Goal: Find contact information: Obtain details needed to contact an individual or organization

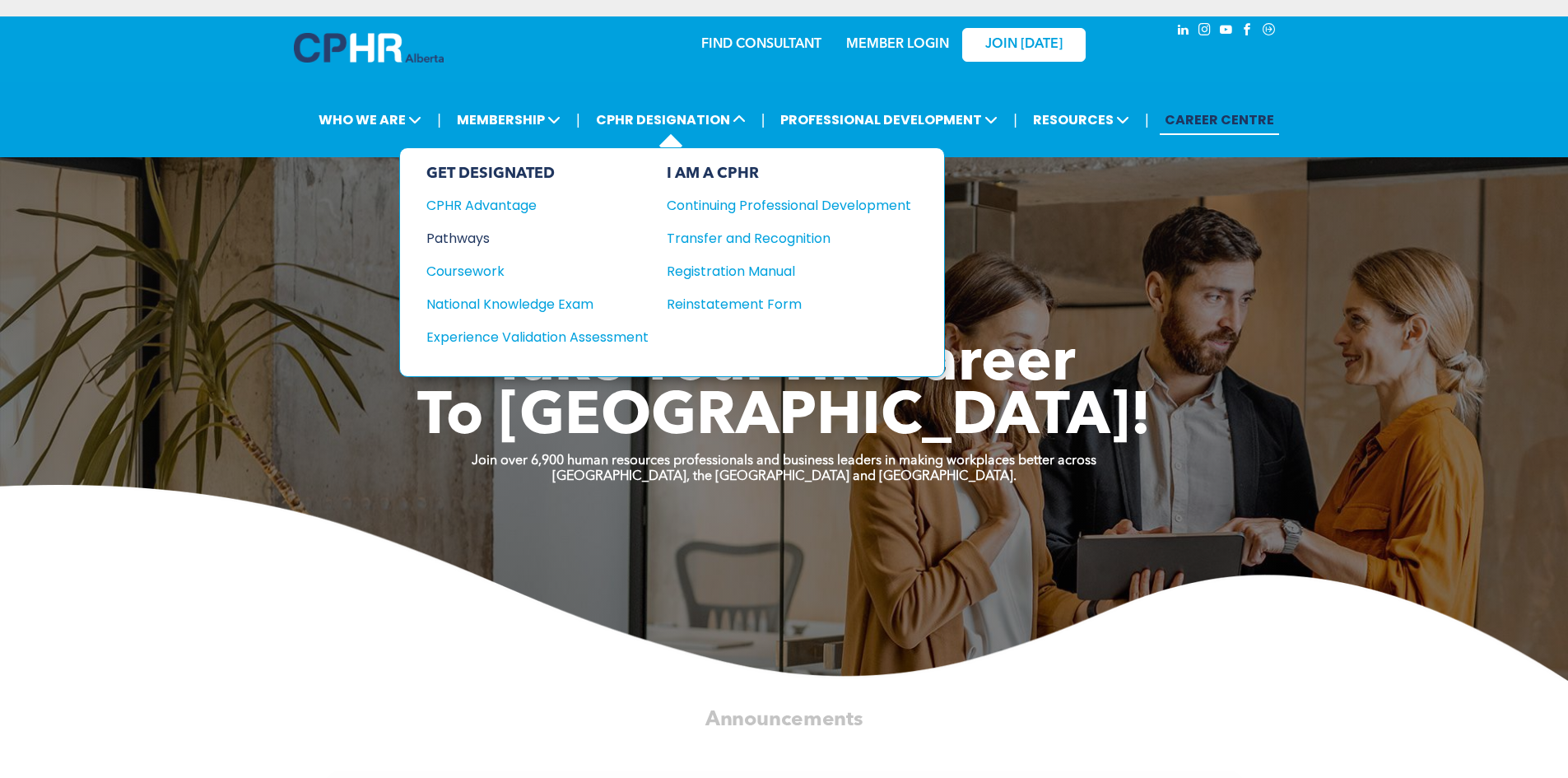
click at [468, 238] on div "Pathways" at bounding box center [526, 238] width 200 height 21
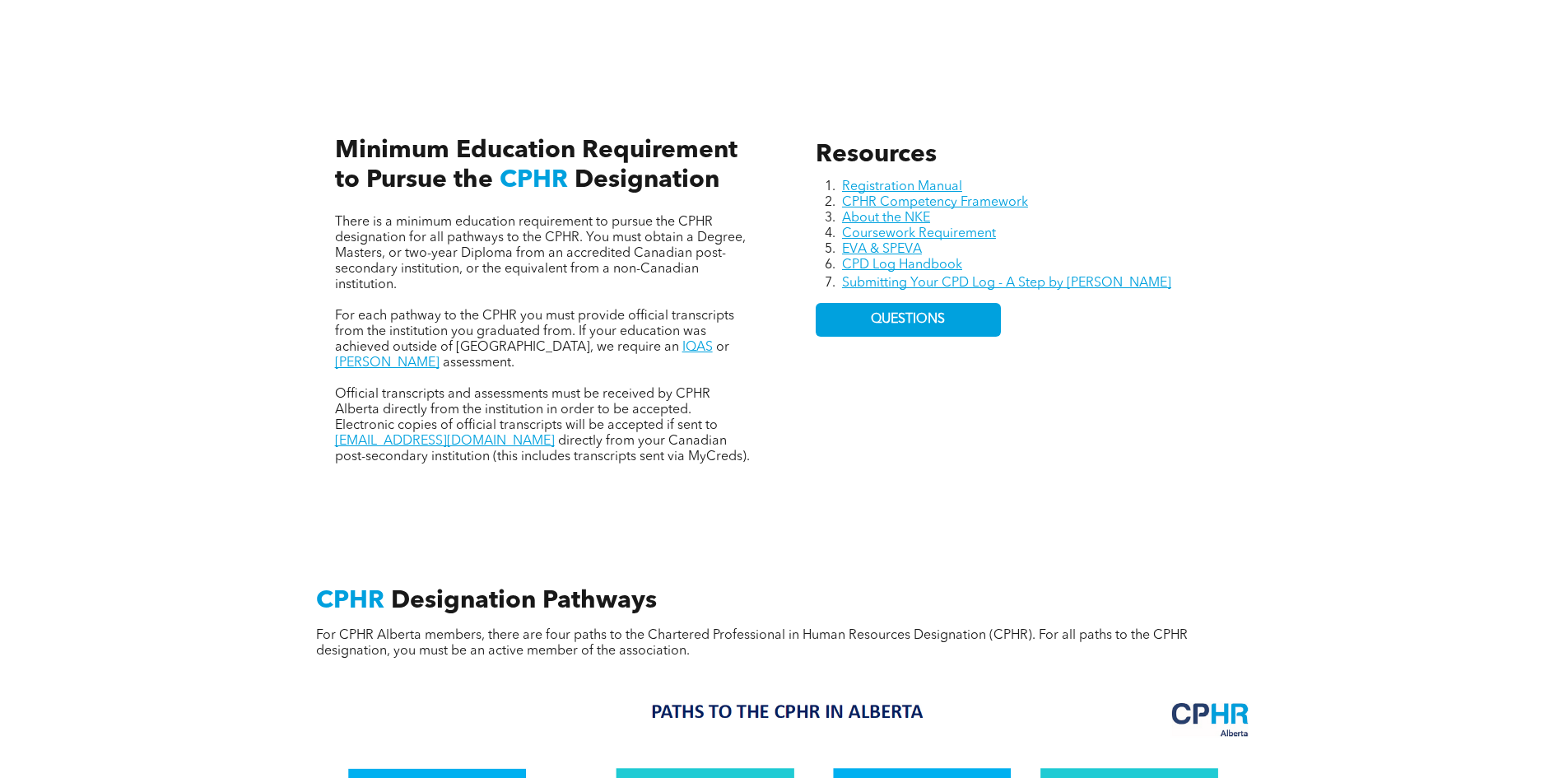
scroll to position [768, 0]
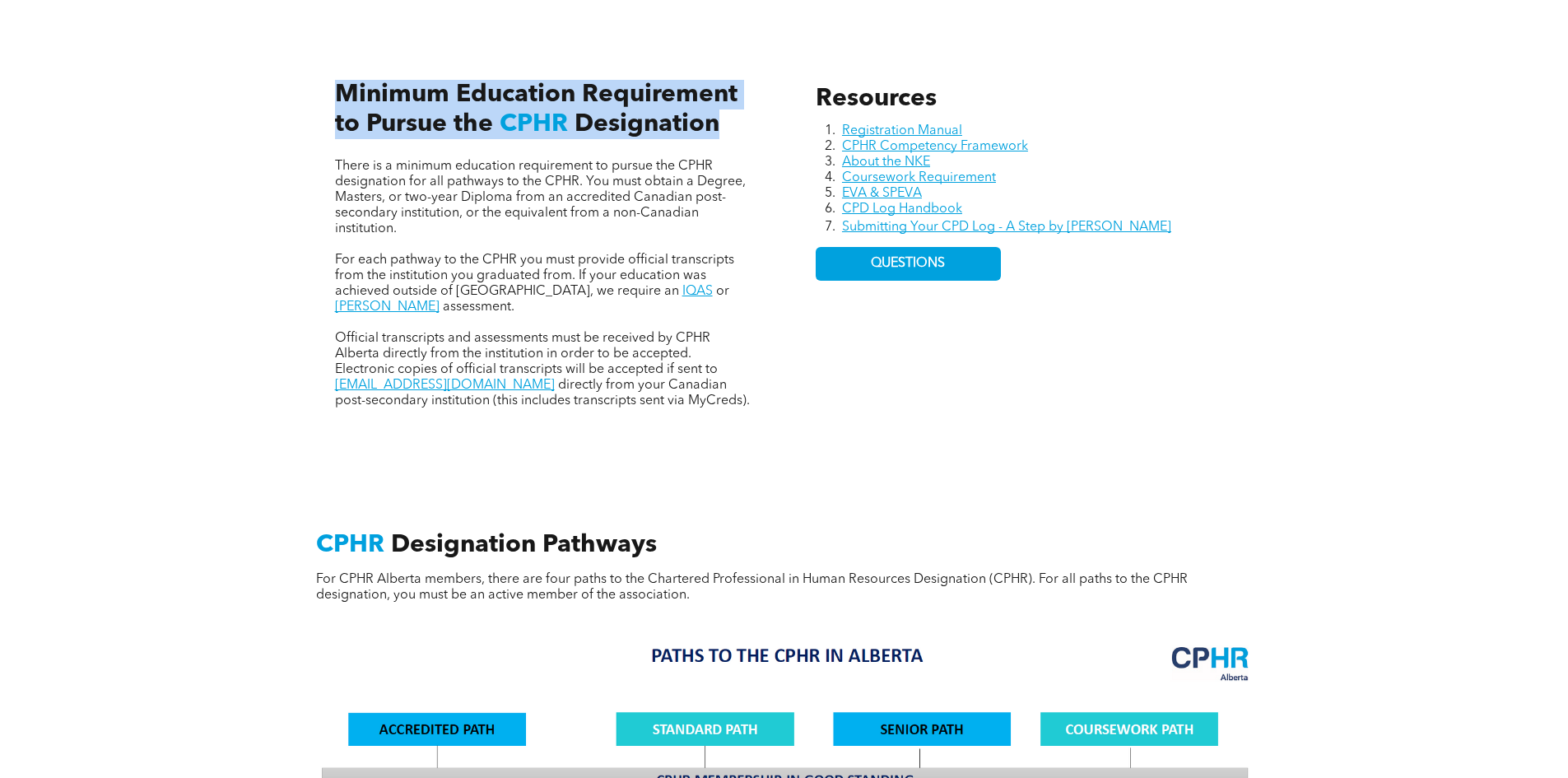
drag, startPoint x: 335, startPoint y: 78, endPoint x: 712, endPoint y: 139, distance: 381.9
click at [712, 139] on div "There is a minimum education requirement to pursue the CPHR designation for all…" at bounding box center [543, 227] width 444 height 388
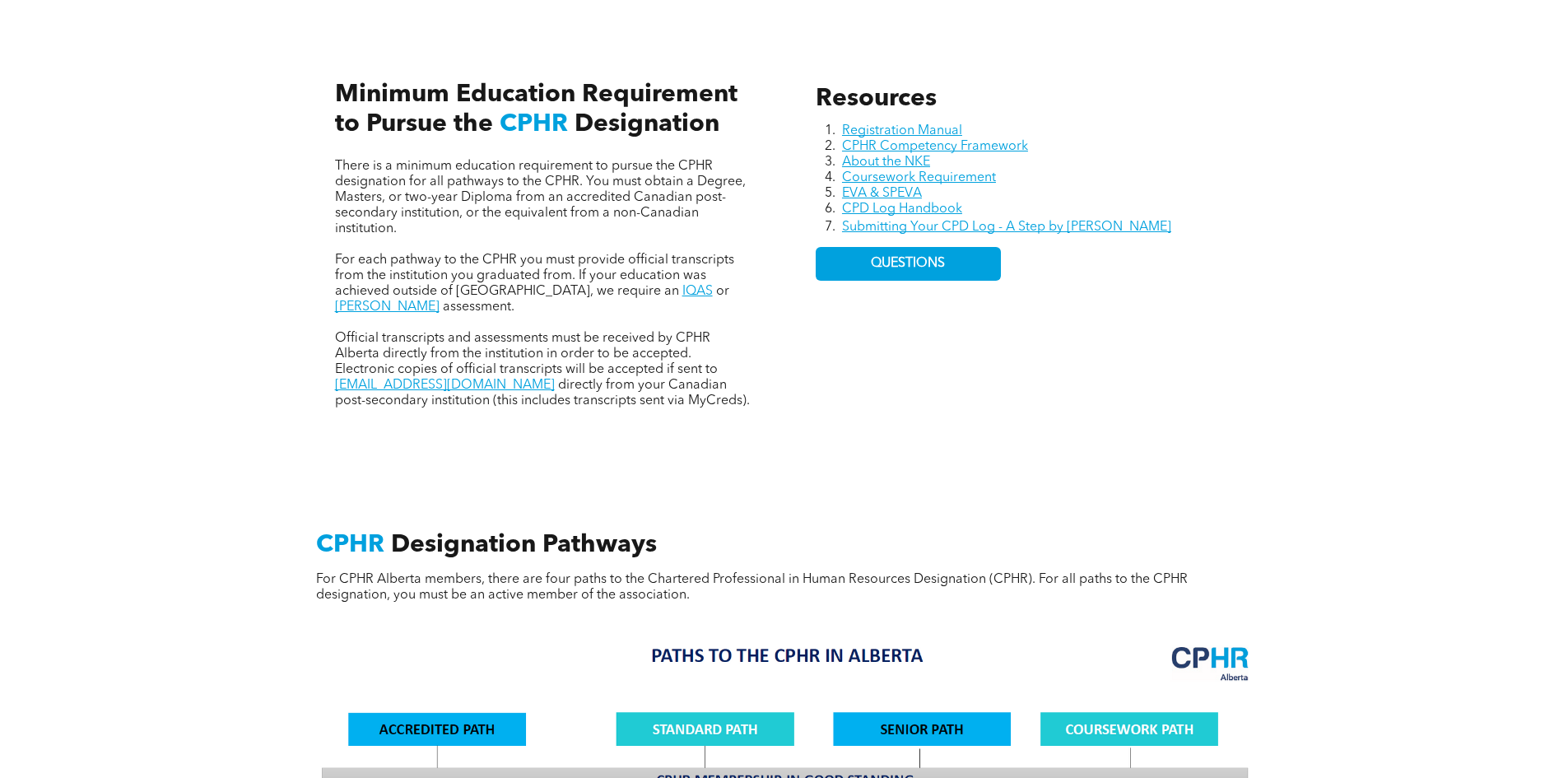
click at [702, 179] on span "There is a minimum education requirement to pursue the CPHR designation for all…" at bounding box center [541, 197] width 411 height 76
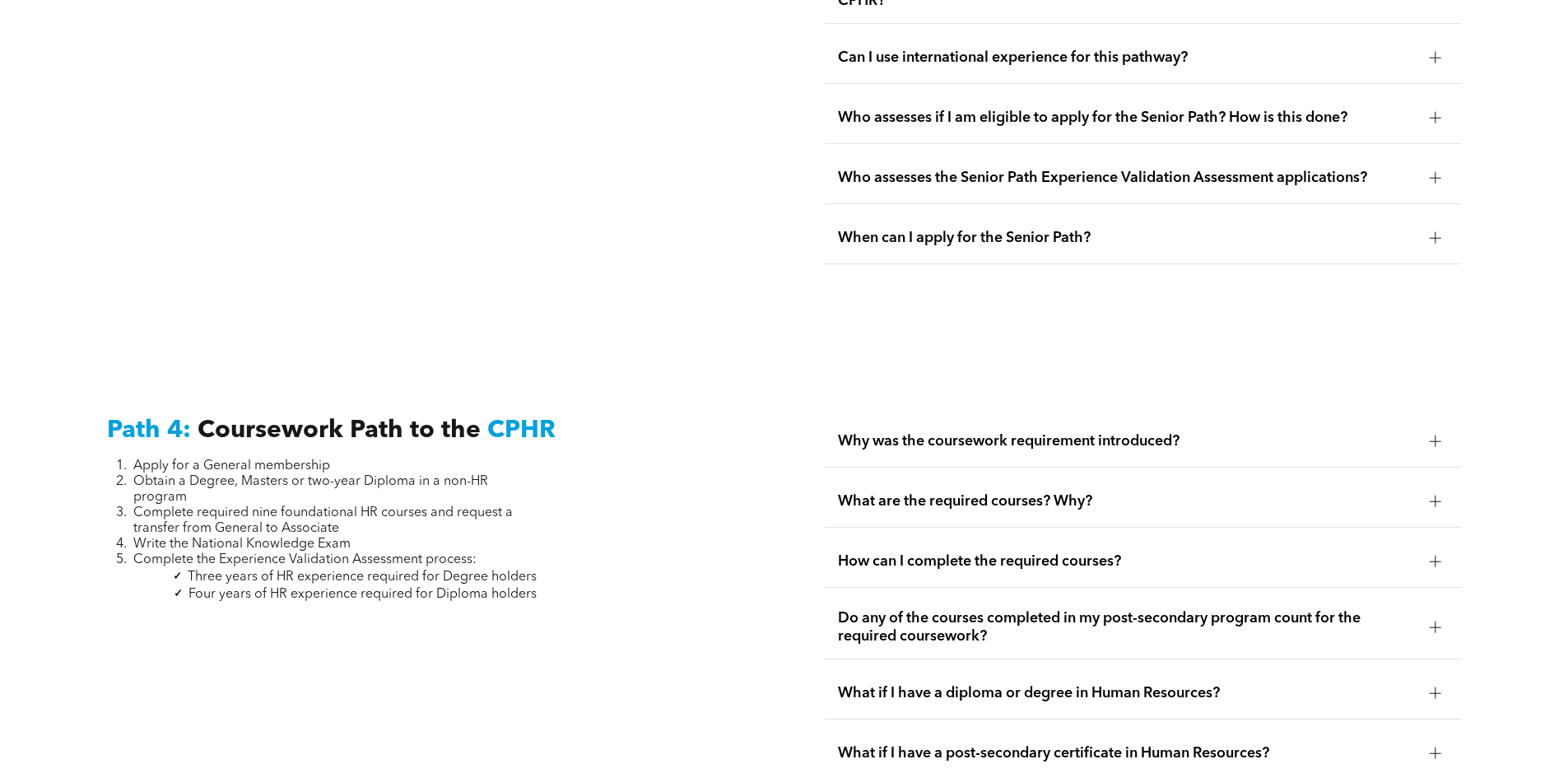
scroll to position [5062, 0]
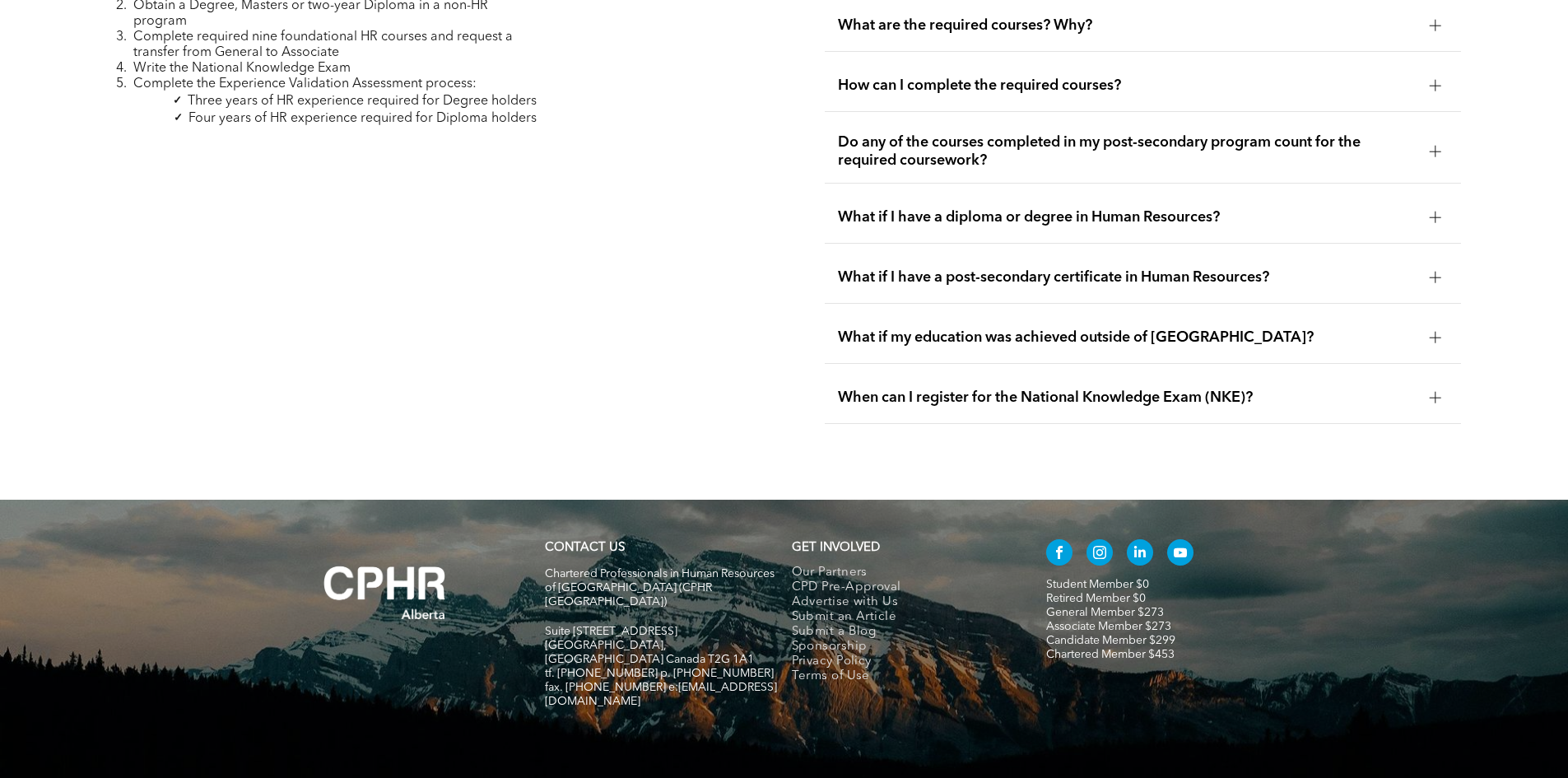
click at [604, 541] on strong "CONTACT US" at bounding box center [584, 548] width 79 height 13
